Goal: Task Accomplishment & Management: Complete application form

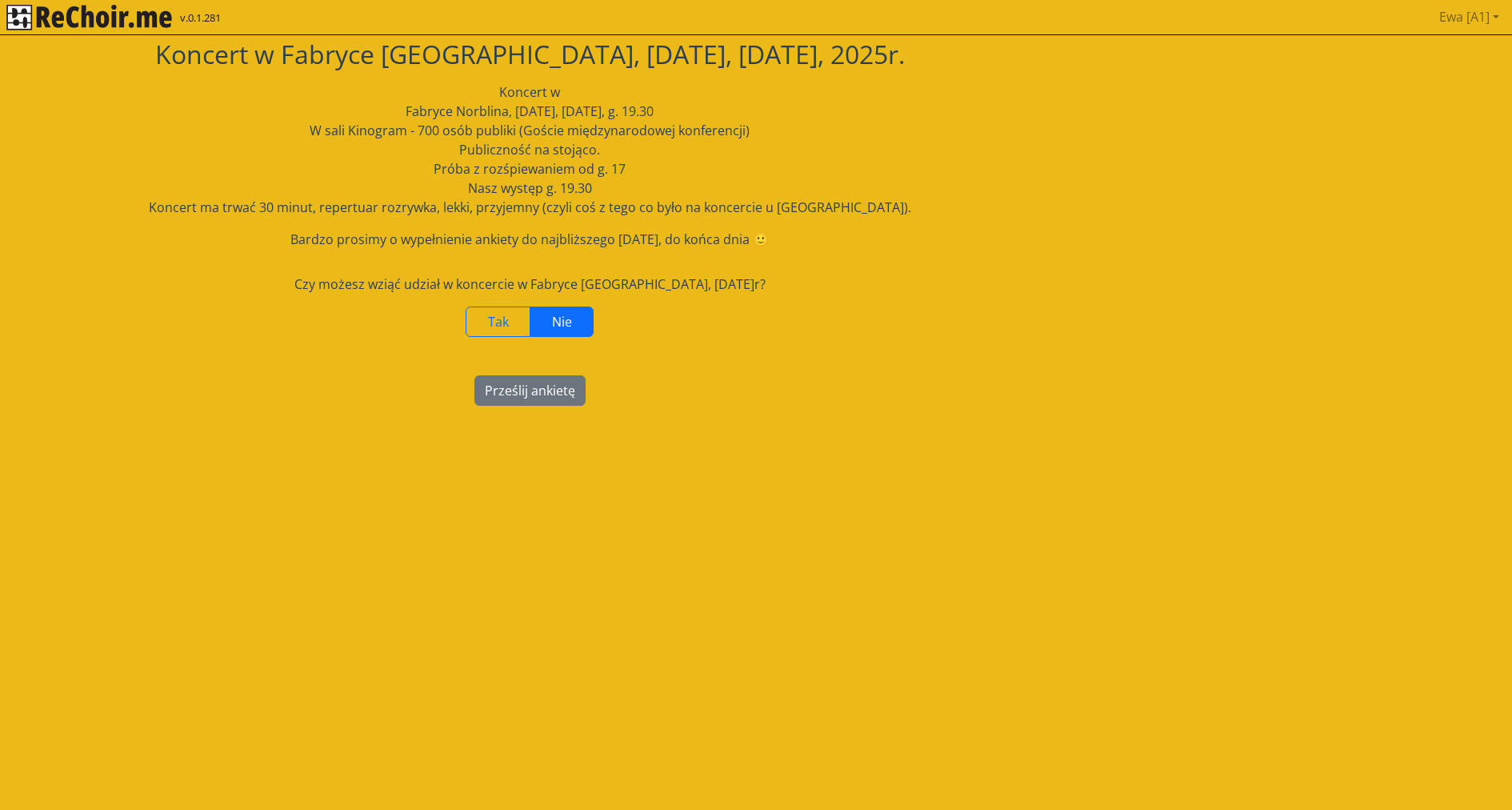
click at [580, 322] on label "Nie" at bounding box center [561, 322] width 64 height 30
click at [499, 390] on button "Prześlij ankietę" at bounding box center [530, 390] width 111 height 30
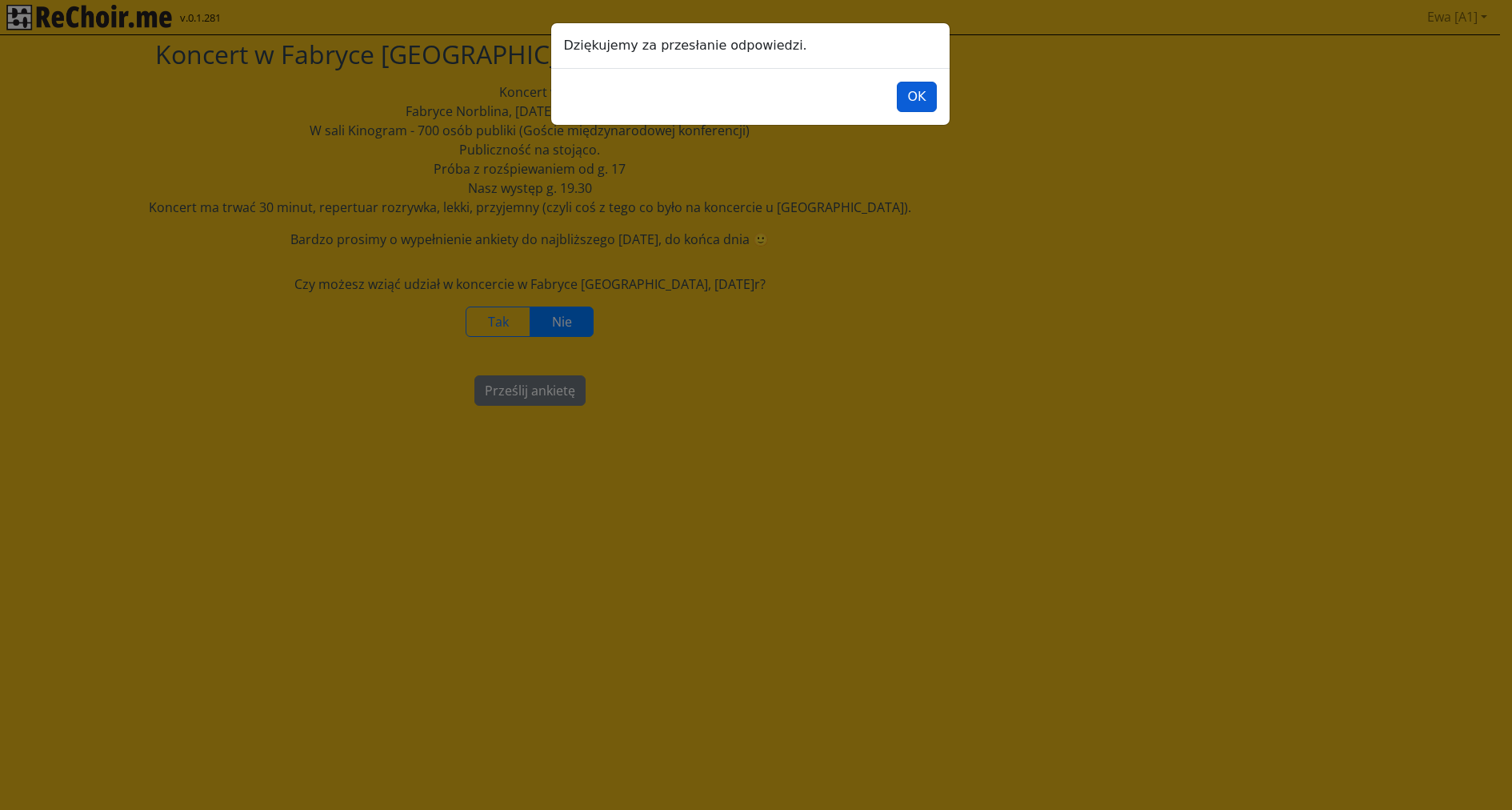
click at [914, 95] on button "OK" at bounding box center [916, 96] width 40 height 30
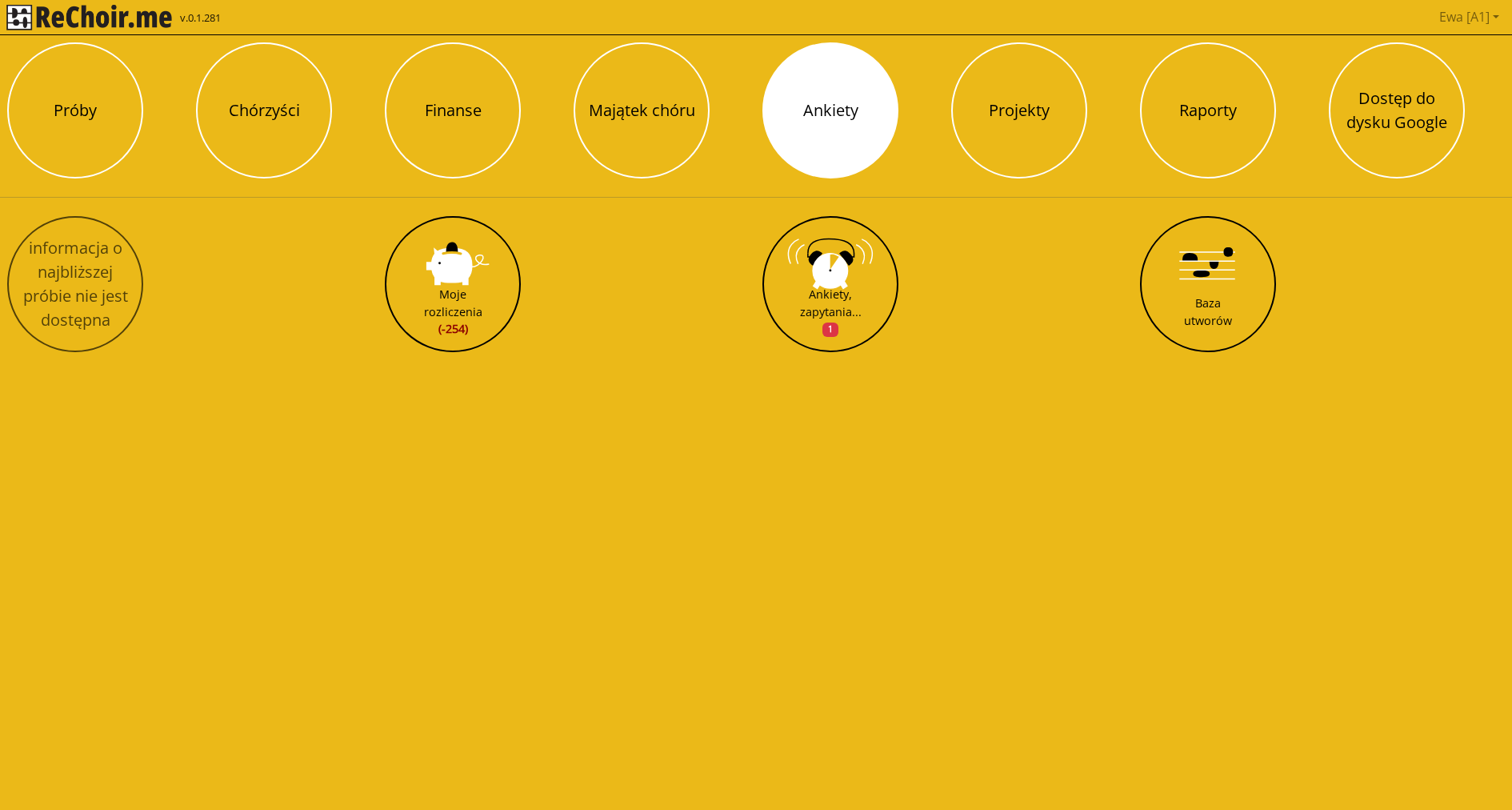
click at [859, 126] on button "Ankiety" at bounding box center [830, 110] width 136 height 136
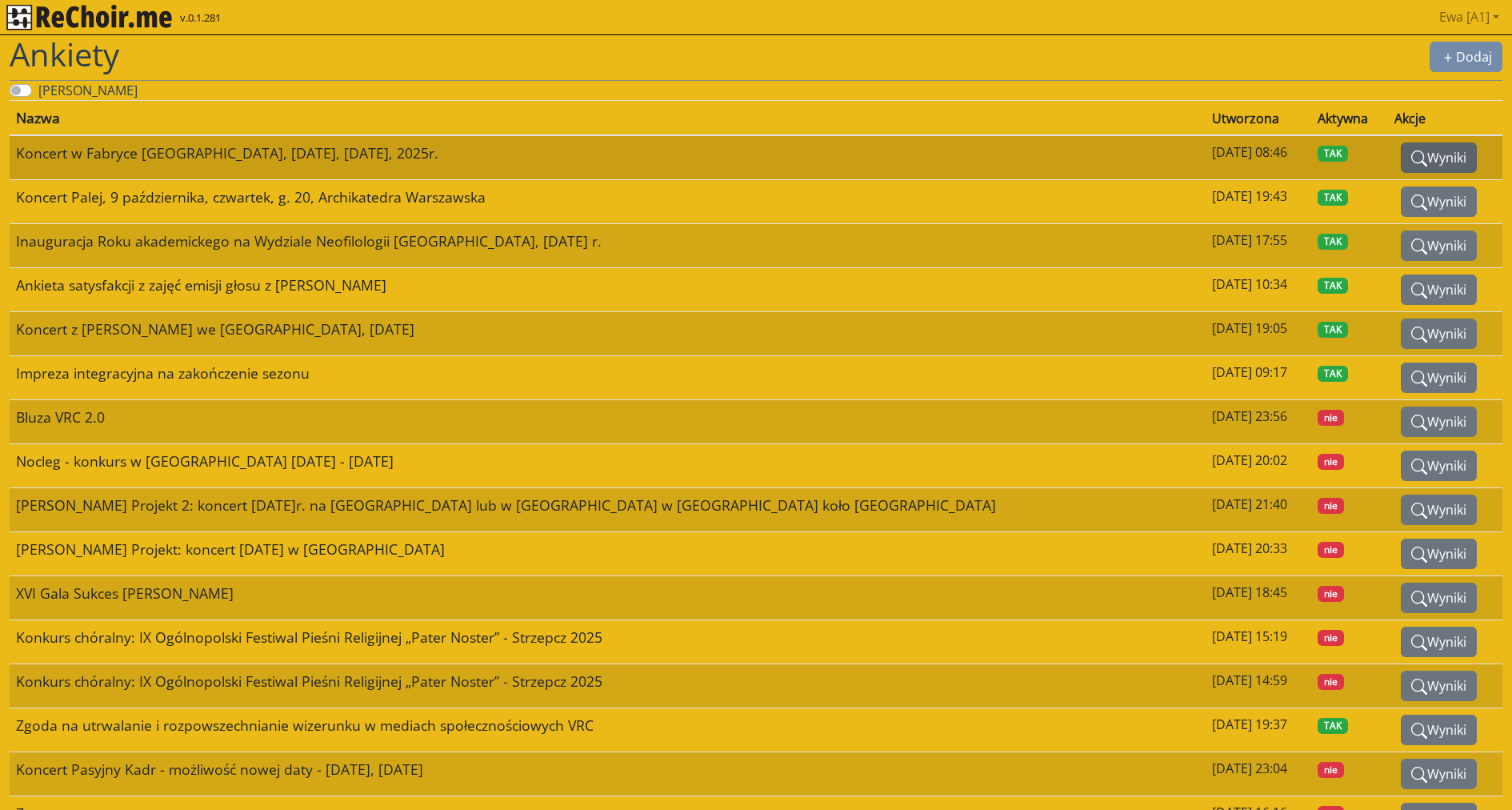
click at [1416, 152] on button "Wyniki" at bounding box center [1439, 157] width 76 height 30
select select
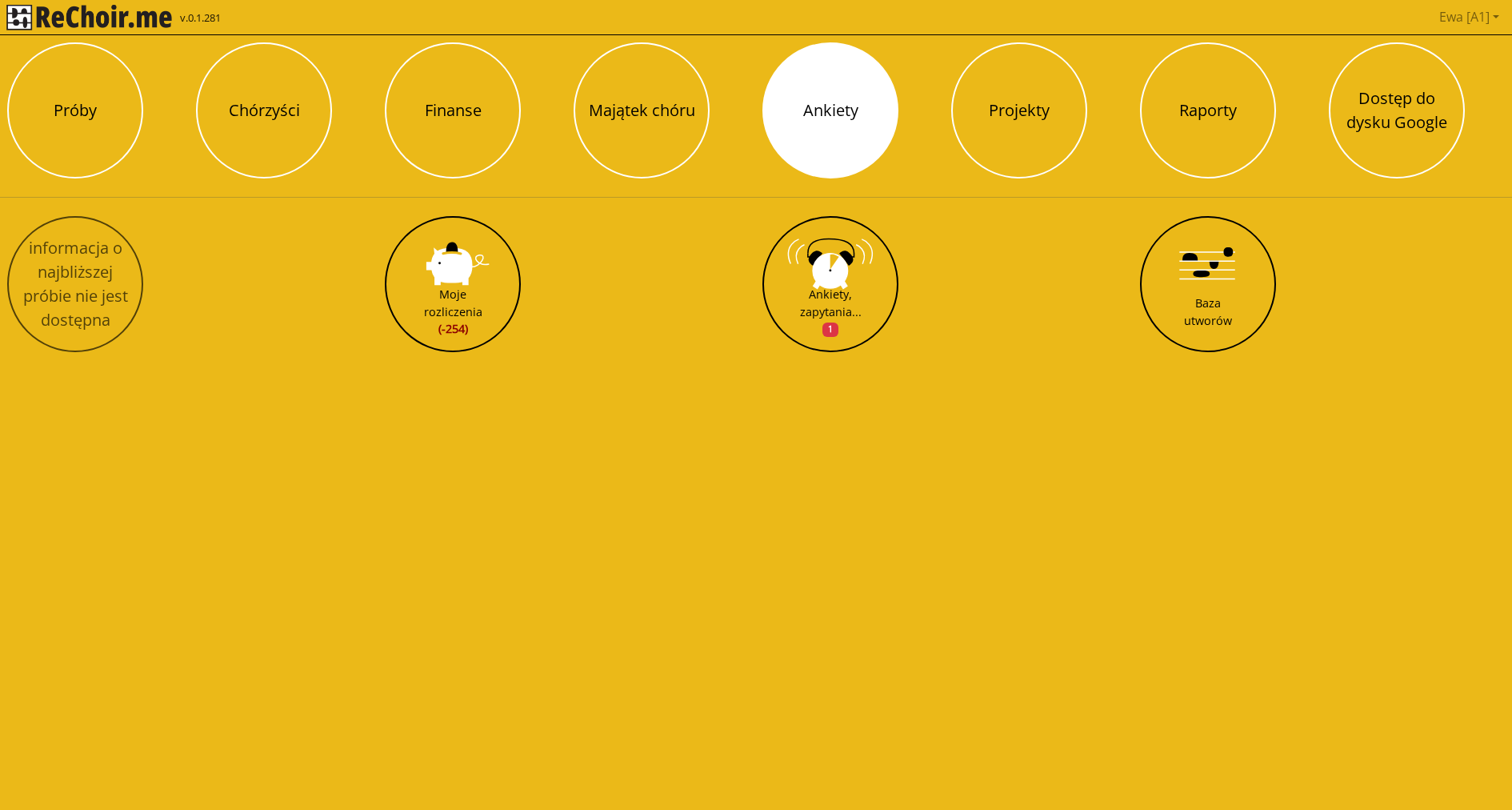
click at [849, 129] on button "Ankiety" at bounding box center [830, 110] width 136 height 136
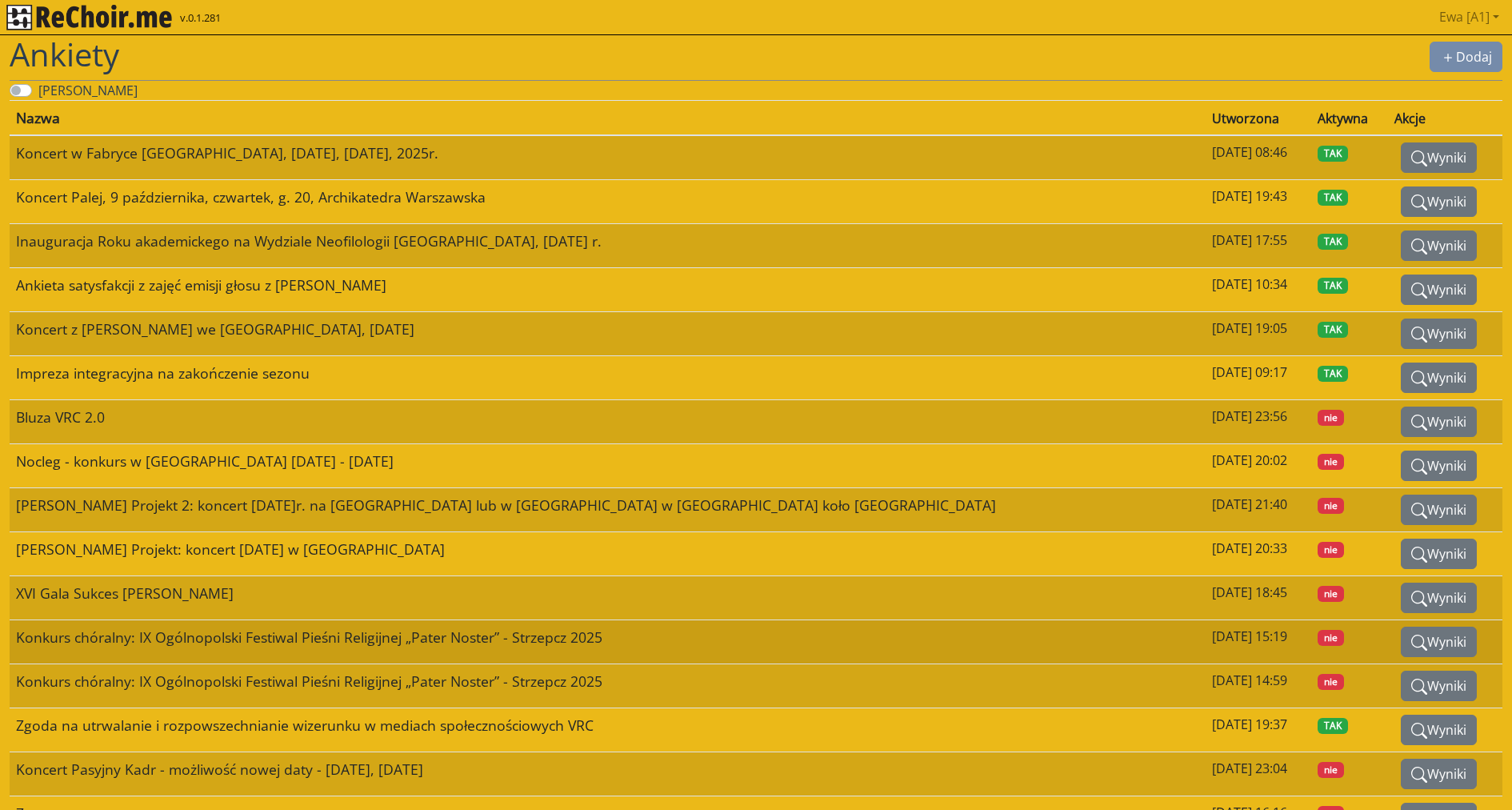
click at [1206, 641] on td "[DATE] 15:19" at bounding box center [1259, 641] width 107 height 44
